Goal: Book appointment/travel/reservation

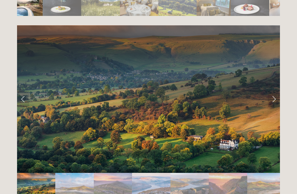
scroll to position [1088, 0]
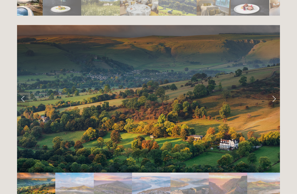
click at [277, 91] on link "Next Slide" at bounding box center [274, 99] width 12 height 16
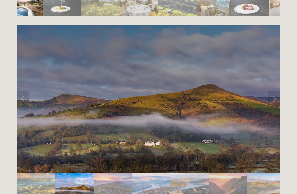
click at [275, 91] on link "Next Slide" at bounding box center [274, 99] width 12 height 16
click at [273, 91] on link "Next Slide" at bounding box center [274, 99] width 12 height 16
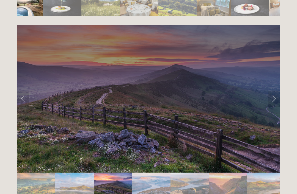
click at [273, 91] on link "Next Slide" at bounding box center [274, 99] width 12 height 16
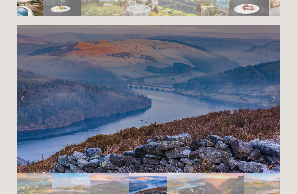
click at [273, 91] on link "Next Slide" at bounding box center [274, 99] width 12 height 16
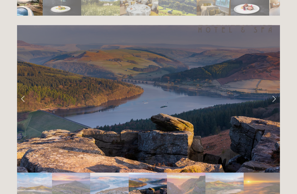
click at [271, 91] on link "Next Slide" at bounding box center [274, 99] width 12 height 16
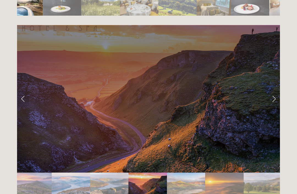
click at [272, 91] on link "Next Slide" at bounding box center [274, 99] width 12 height 16
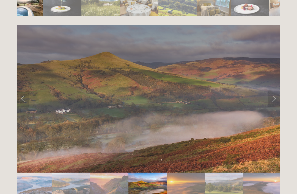
click at [276, 91] on link "Next Slide" at bounding box center [274, 99] width 12 height 16
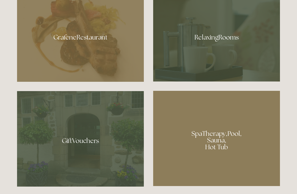
scroll to position [330, 0]
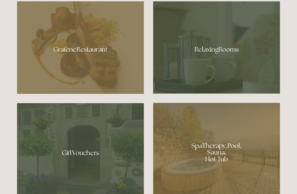
click at [93, 66] on div at bounding box center [80, 47] width 127 height 93
click at [225, 68] on div at bounding box center [216, 47] width 127 height 92
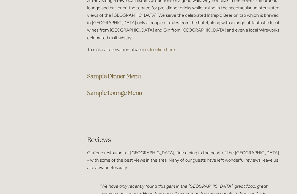
scroll to position [1422, 0]
click at [116, 90] on strong "Sample Lounge Menu" at bounding box center [114, 93] width 55 height 7
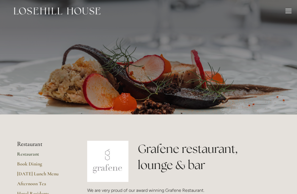
scroll to position [2, 0]
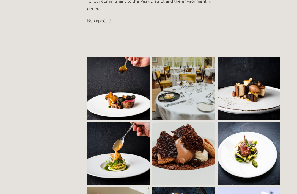
scroll to position [341, 0]
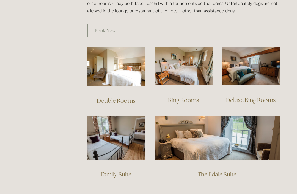
scroll to position [357, 0]
click at [109, 97] on link "Double Rooms" at bounding box center [116, 100] width 38 height 7
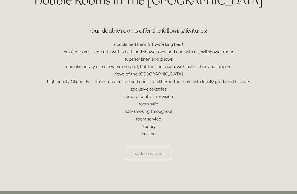
scroll to position [151, 0]
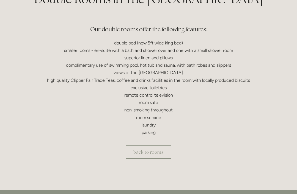
click at [164, 150] on link "back to rooms" at bounding box center [149, 152] width 46 height 13
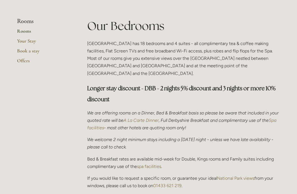
scroll to position [124, 0]
click at [35, 51] on link "Book a stay" at bounding box center [43, 53] width 52 height 10
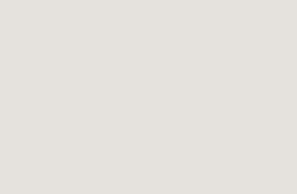
scroll to position [578, 0]
